Goal: Task Accomplishment & Management: Manage account settings

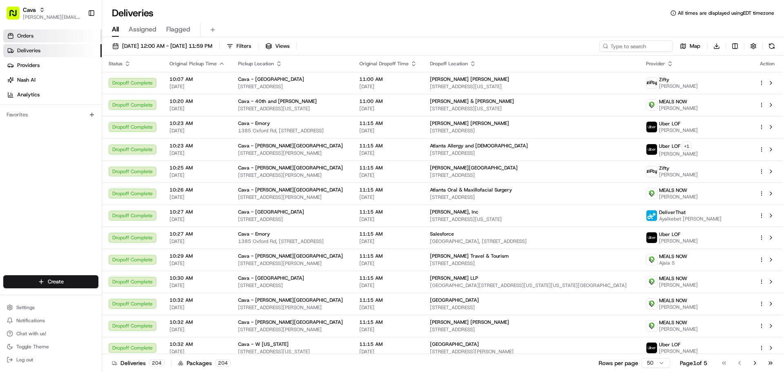
click at [31, 32] on link "Orders" at bounding box center [52, 35] width 98 height 13
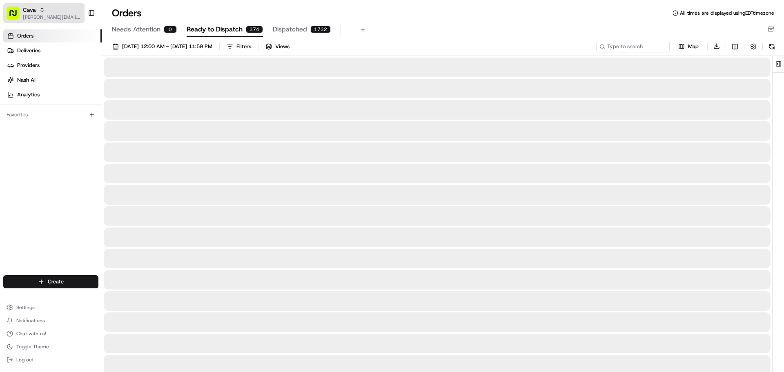
click at [52, 13] on div "Cava" at bounding box center [52, 10] width 58 height 8
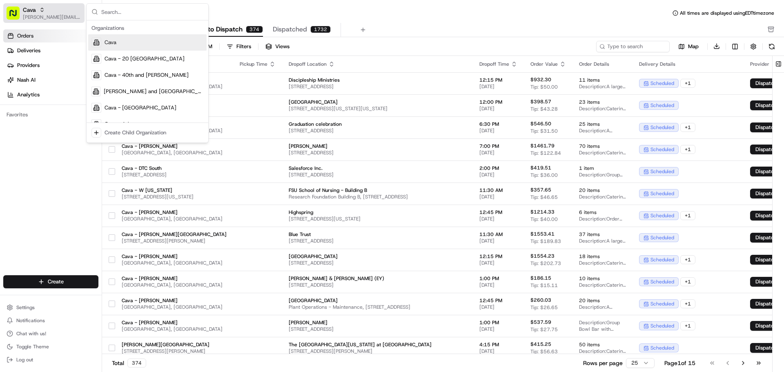
click at [52, 13] on div "Cava" at bounding box center [52, 10] width 58 height 8
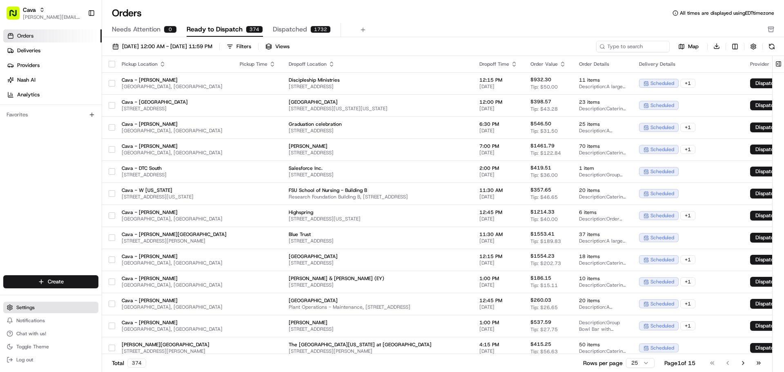
click at [27, 311] on button "Settings" at bounding box center [50, 307] width 95 height 11
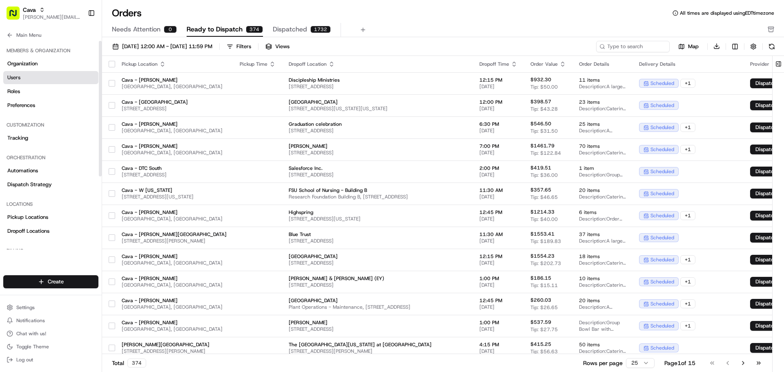
click at [19, 80] on span "Users" at bounding box center [13, 77] width 13 height 7
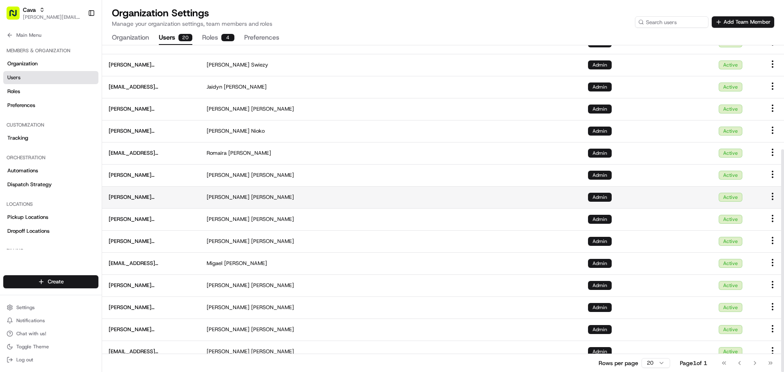
scroll to position [152, 0]
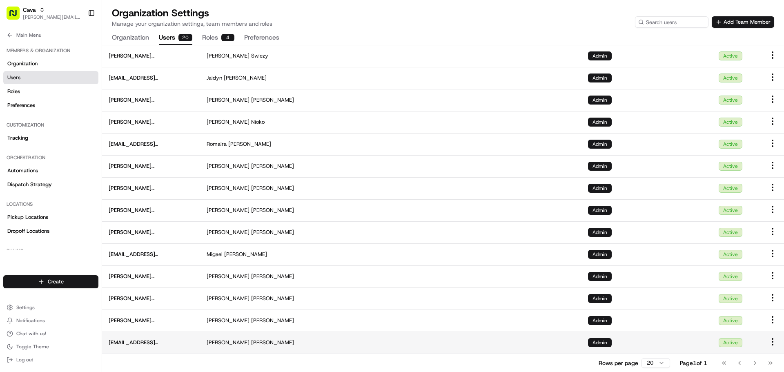
click at [774, 342] on html "Cava [EMAIL_ADDRESS][PERSON_NAME][DOMAIN_NAME] Toggle Sidebar Orders Deliveries…" at bounding box center [392, 186] width 784 height 372
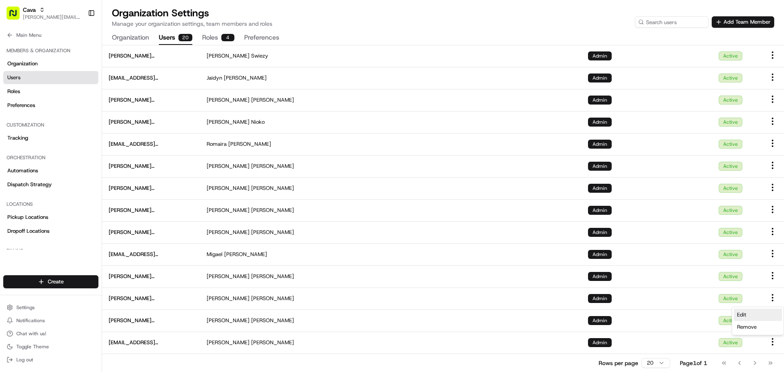
click at [756, 314] on div "Edit" at bounding box center [758, 315] width 48 height 12
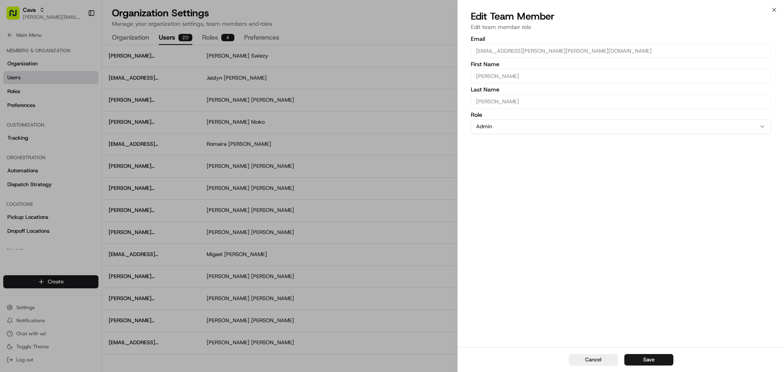
click at [490, 284] on div "Email [EMAIL_ADDRESS][PERSON_NAME][PERSON_NAME][DOMAIN_NAME] First Name [PERSON…" at bounding box center [621, 190] width 326 height 313
click at [504, 149] on div "Email [EMAIL_ADDRESS][PERSON_NAME][PERSON_NAME][DOMAIN_NAME] First Name [PERSON…" at bounding box center [621, 190] width 326 height 313
click at [501, 126] on button "Admin" at bounding box center [621, 126] width 300 height 15
click at [561, 190] on div "Email [EMAIL_ADDRESS][PERSON_NAME][PERSON_NAME][DOMAIN_NAME] First Name [PERSON…" at bounding box center [621, 190] width 326 height 313
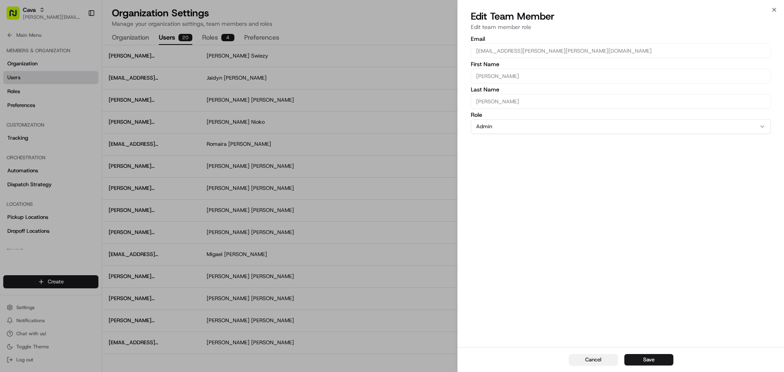
click at [597, 361] on button "Cancel" at bounding box center [593, 359] width 49 height 11
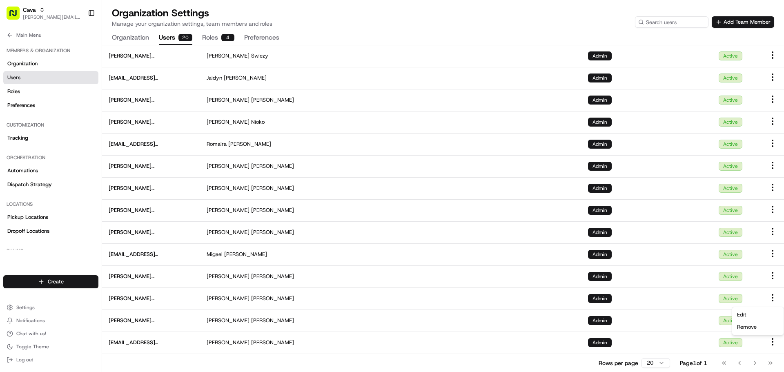
click at [286, 365] on div "Rows per page 20 Page 1 of 1 Go to first page Go to previous page Go to next pa…" at bounding box center [443, 363] width 682 height 18
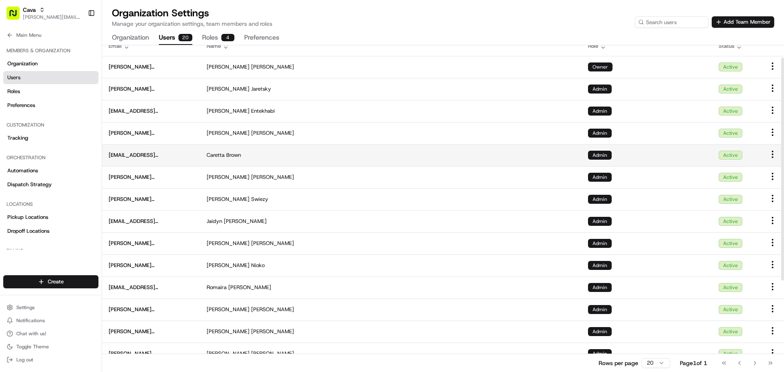
scroll to position [0, 0]
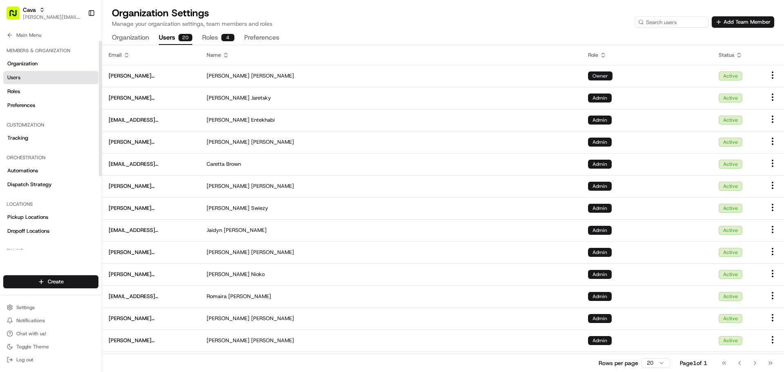
click at [139, 33] on button "Organization" at bounding box center [130, 38] width 37 height 14
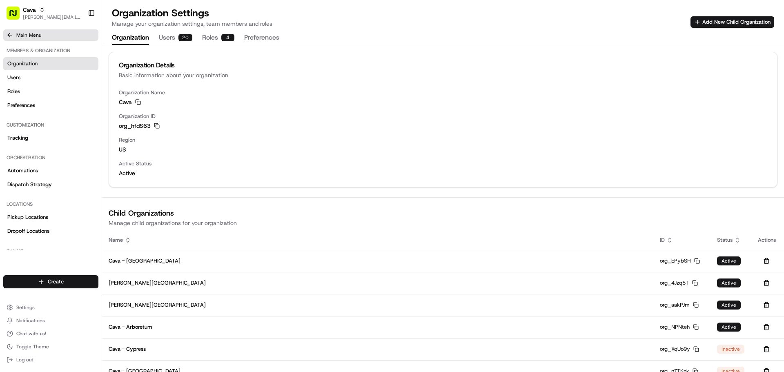
click at [36, 31] on button "Main Menu" at bounding box center [50, 34] width 95 height 11
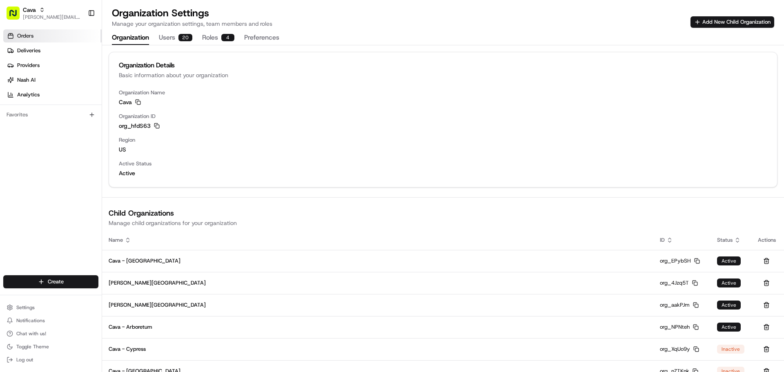
drag, startPoint x: 41, startPoint y: 36, endPoint x: 50, endPoint y: 36, distance: 9.0
click at [41, 36] on link "Orders" at bounding box center [52, 35] width 98 height 13
